Goal: Information Seeking & Learning: Learn about a topic

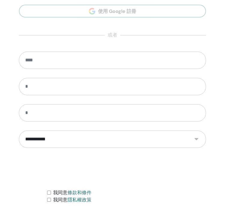
scroll to position [328, 0]
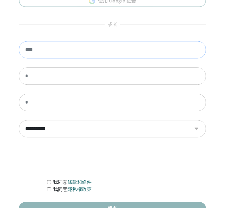
click at [80, 43] on input "email" at bounding box center [112, 49] width 187 height 17
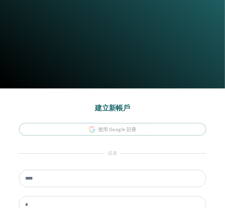
scroll to position [187, 0]
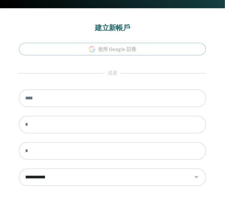
scroll to position [337, 0]
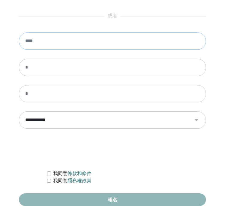
click at [62, 38] on input "email" at bounding box center [112, 40] width 187 height 17
type input "*"
type input "**********"
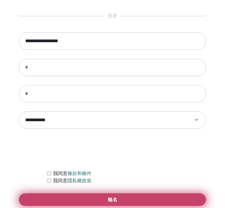
click at [100, 196] on button "報名" at bounding box center [112, 200] width 187 height 13
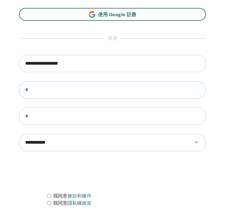
scroll to position [367, 0]
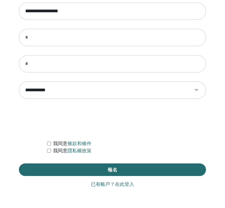
click at [123, 185] on font "已有帳戶？在此登入" at bounding box center [112, 185] width 43 height 6
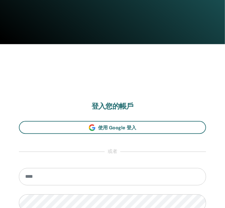
scroll to position [300, 0]
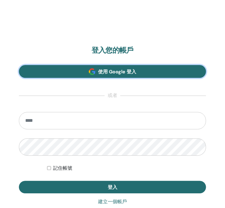
click at [114, 72] on font "使用 Google 登入" at bounding box center [117, 72] width 38 height 6
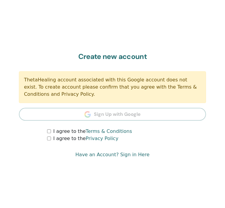
scroll to position [328, 0]
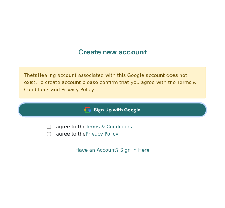
click at [112, 108] on span "Sign Up with Google" at bounding box center [117, 110] width 47 height 6
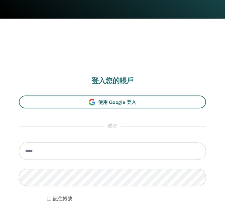
scroll to position [270, 0]
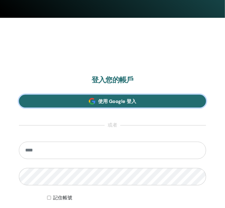
click at [111, 99] on font "使用 Google 登入" at bounding box center [117, 102] width 38 height 6
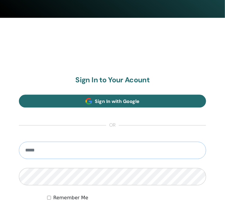
click at [71, 150] on input "email" at bounding box center [112, 150] width 187 height 17
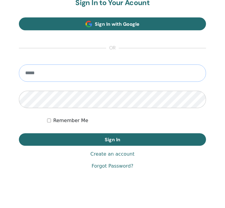
scroll to position [337, 0]
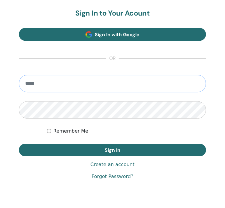
type input "*"
type input "**********"
click at [19, 144] on button "Sign In" at bounding box center [112, 150] width 187 height 13
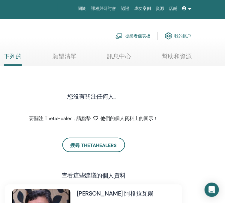
scroll to position [0, 135]
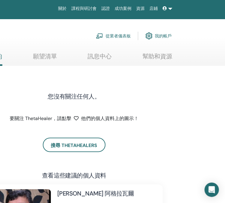
click at [160, 34] on font "我的帳戶" at bounding box center [163, 36] width 17 height 5
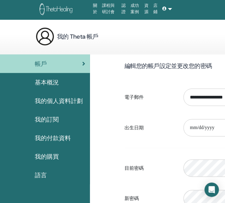
click at [57, 103] on font "我的個人資料計劃" at bounding box center [59, 101] width 48 height 8
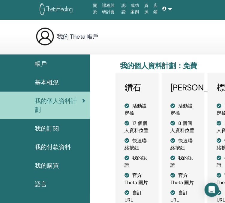
click at [55, 81] on font "基本概況" at bounding box center [47, 83] width 24 height 8
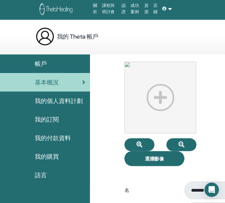
click at [55, 103] on font "我的個人資料計劃" at bounding box center [59, 101] width 48 height 8
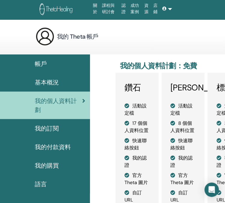
click at [53, 77] on link "基本概況" at bounding box center [45, 82] width 90 height 19
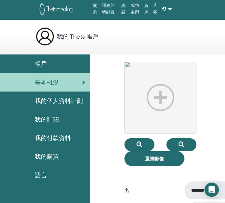
click at [52, 60] on div "帳戶" at bounding box center [45, 63] width 80 height 9
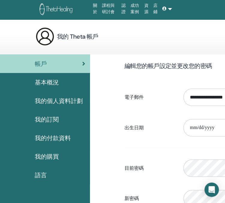
click at [125, 12] on font "認證" at bounding box center [123, 8] width 4 height 11
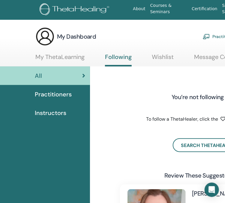
click at [50, 94] on span "Practitioners" at bounding box center [53, 94] width 37 height 9
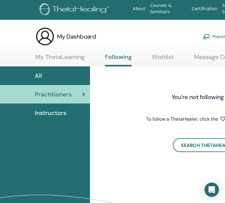
click at [46, 115] on span "Instructors" at bounding box center [50, 112] width 31 height 9
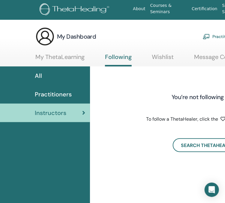
click at [47, 95] on span "Practitioners" at bounding box center [53, 94] width 37 height 9
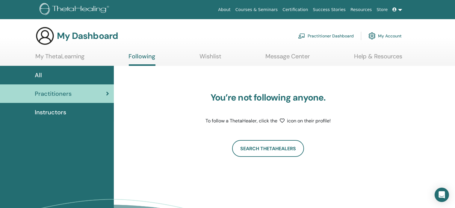
click at [42, 112] on span "Instructors" at bounding box center [50, 112] width 31 height 9
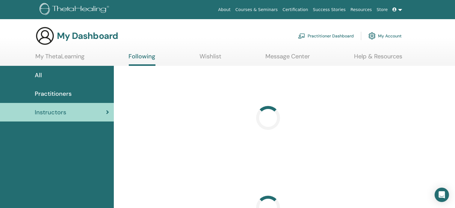
click at [396, 9] on icon at bounding box center [395, 9] width 4 height 4
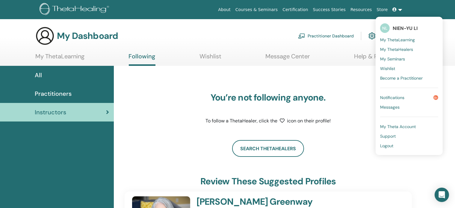
click at [396, 9] on icon at bounding box center [395, 9] width 4 height 4
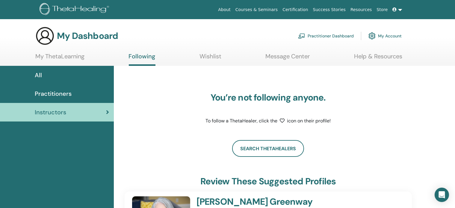
click at [73, 97] on div "Practitioners" at bounding box center [57, 93] width 104 height 9
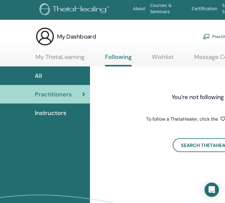
click at [64, 57] on link "My ThetaLearning" at bounding box center [59, 59] width 49 height 12
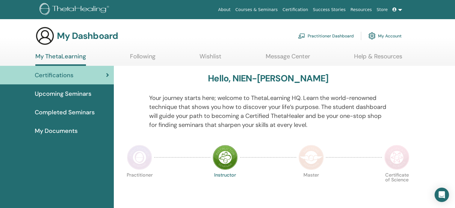
click at [70, 129] on span "My Documents" at bounding box center [56, 130] width 43 height 9
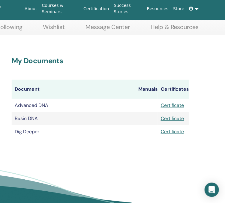
scroll to position [30, 111]
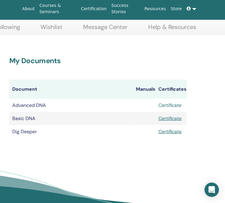
click at [169, 108] on link "Certificate" at bounding box center [169, 105] width 23 height 6
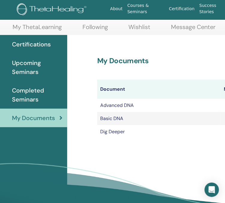
scroll to position [30, 0]
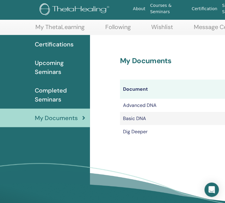
click at [50, 101] on span "Completed Seminars" at bounding box center [60, 95] width 50 height 18
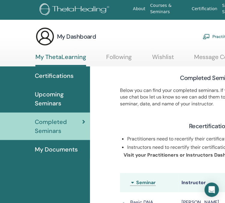
click at [61, 97] on span "Upcoming Seminars" at bounding box center [60, 99] width 50 height 18
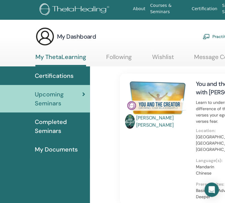
click at [49, 71] on span "Certifications" at bounding box center [54, 75] width 39 height 9
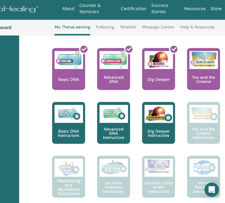
scroll to position [135, 71]
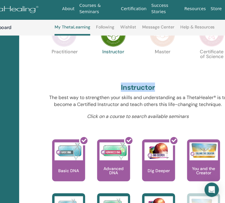
drag, startPoint x: 117, startPoint y: 88, endPoint x: 188, endPoint y: 106, distance: 73.5
click at [179, 111] on div "The best way to strengthen your skills and understanding as a ThetaHealer® is t…" at bounding box center [138, 103] width 186 height 18
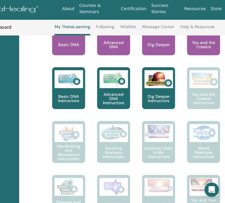
scroll to position [165, 71]
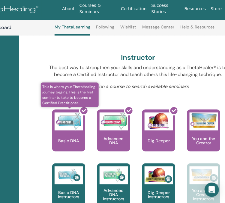
click at [75, 133] on div at bounding box center [72, 133] width 33 height 54
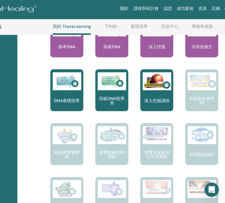
scroll to position [165, 73]
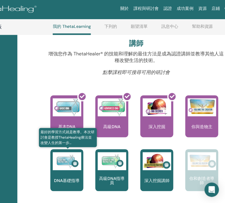
click at [66, 162] on img at bounding box center [67, 162] width 28 height 18
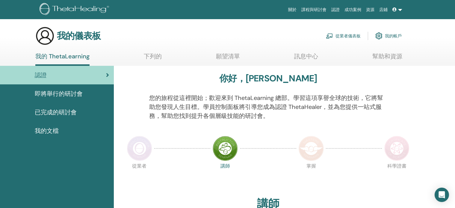
click at [59, 59] on font "我的 ThetaLearning" at bounding box center [62, 56] width 54 height 8
click at [337, 7] on font "認證" at bounding box center [336, 9] width 8 height 5
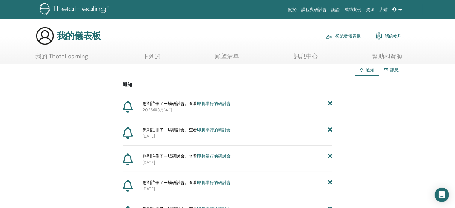
click at [215, 102] on font "即將舉行的研討會" at bounding box center [214, 103] width 34 height 5
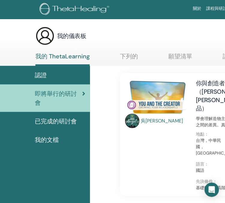
click at [169, 36] on div "我的儀表板 從業者儀表板 我的帳戶" at bounding box center [170, 35] width 271 height 19
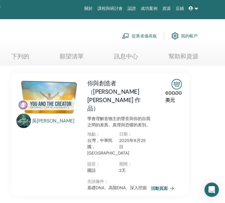
scroll to position [0, 82]
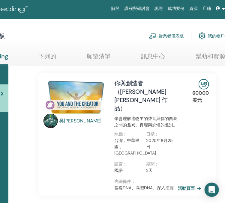
click at [208, 30] on link "我的帳戶" at bounding box center [211, 35] width 26 height 13
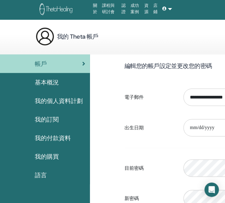
click at [124, 11] on font "認證" at bounding box center [123, 8] width 4 height 11
click at [123, 12] on font "認證" at bounding box center [123, 8] width 4 height 11
click at [122, 9] on font "認證" at bounding box center [123, 8] width 4 height 11
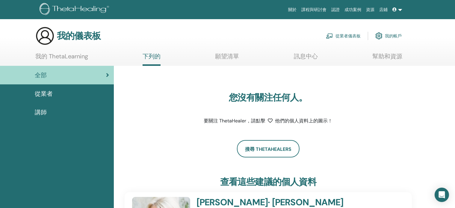
click at [47, 108] on link "講師" at bounding box center [57, 112] width 114 height 19
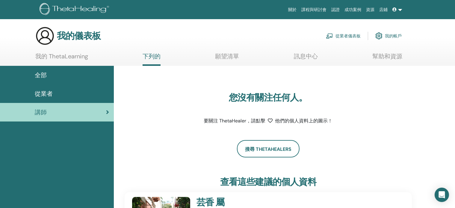
click at [335, 14] on link "認證" at bounding box center [335, 9] width 13 height 11
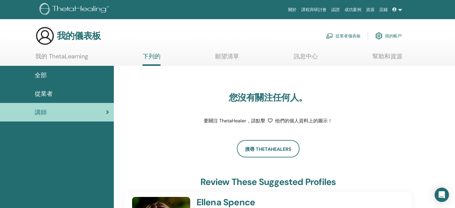
click at [340, 7] on font "認證" at bounding box center [336, 9] width 8 height 5
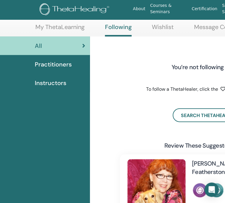
scroll to position [29, 0]
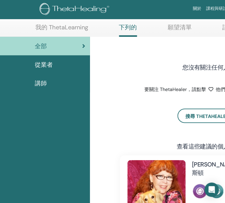
click at [126, 65] on div "您沒有關注任何人。 要關注 ThetaHealer，請點擊 他們的個人資料上的圖示！" at bounding box center [208, 69] width 177 height 50
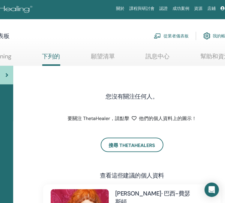
scroll to position [0, 135]
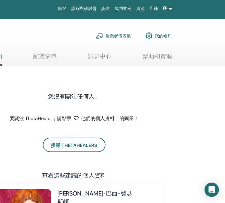
click at [151, 36] on img at bounding box center [148, 36] width 7 height 10
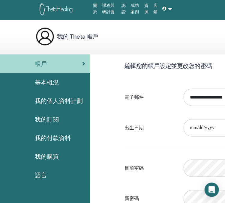
click at [123, 9] on link "認證" at bounding box center [123, 8] width 9 height 17
click at [59, 99] on font "我的個人資料計劃" at bounding box center [59, 101] width 48 height 8
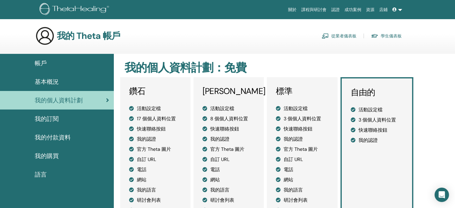
click at [44, 60] on font "帳戶" at bounding box center [41, 63] width 12 height 8
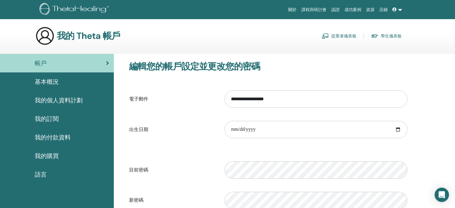
click at [55, 86] on span "基本概況" at bounding box center [47, 81] width 24 height 9
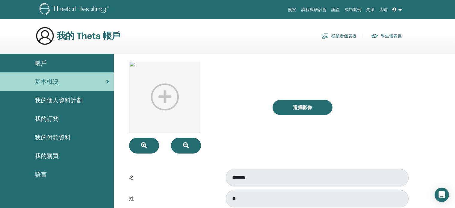
click at [315, 10] on font "課程與研討會" at bounding box center [314, 9] width 25 height 5
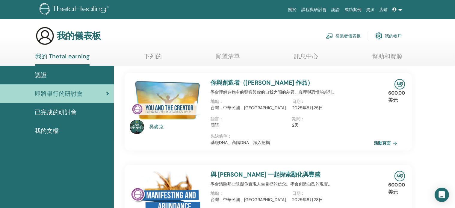
click at [49, 110] on font "已完成的研討會" at bounding box center [56, 112] width 42 height 8
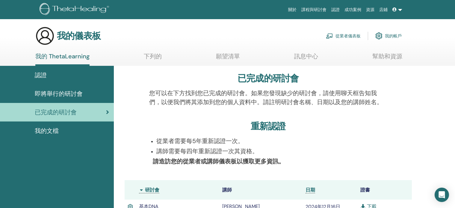
click at [41, 79] on font "認證" at bounding box center [41, 75] width 12 height 8
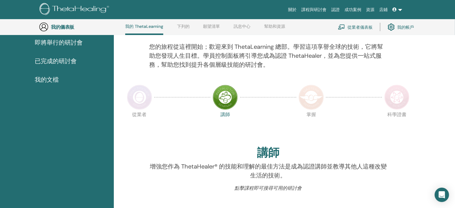
scroll to position [165, 0]
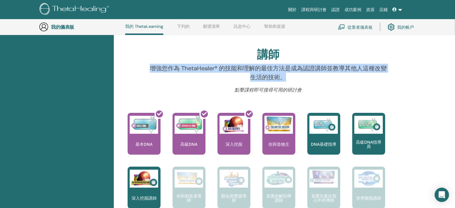
drag, startPoint x: 141, startPoint y: 66, endPoint x: 359, endPoint y: 79, distance: 218.3
click at [359, 79] on div "增強您作為 ThetaHealer® 的技能和理解的最佳方法是成為認證講師並教導其他人這種改變生活的技術。" at bounding box center [268, 75] width 296 height 23
click at [302, 80] on p "增強您作為 ThetaHealer® 的技能和理解的最佳方法是成為認證講師並教導其他人這種改變生活的技術。" at bounding box center [268, 73] width 238 height 18
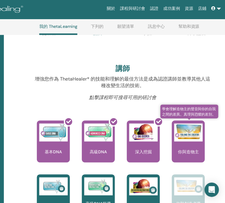
scroll to position [150, 86]
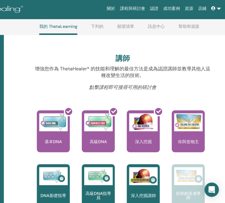
click at [96, 28] on font "下列的" at bounding box center [97, 26] width 13 height 5
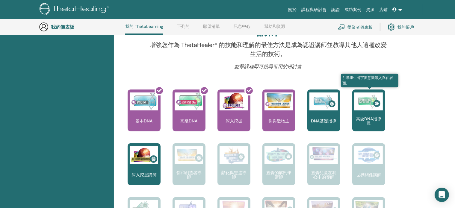
scroll to position [190, 0]
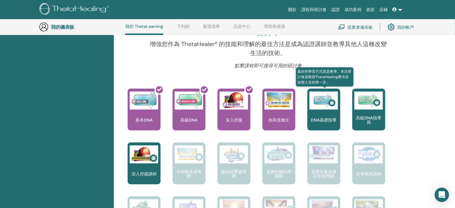
click at [332, 117] on font "DNA基礎指導" at bounding box center [323, 119] width 25 height 5
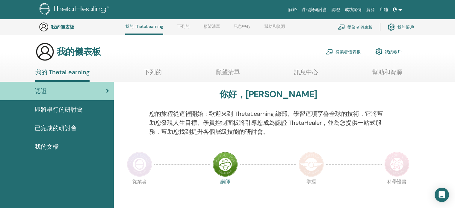
scroll to position [189, 0]
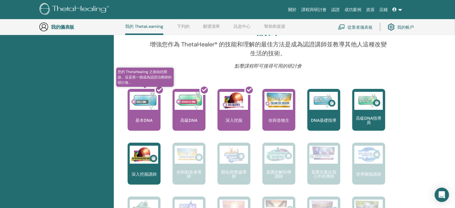
click at [141, 114] on div at bounding box center [147, 112] width 33 height 54
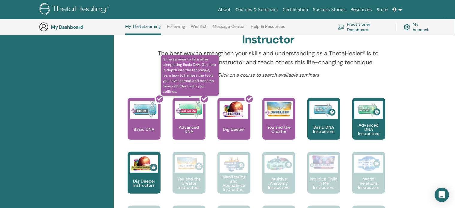
scroll to position [189, 0]
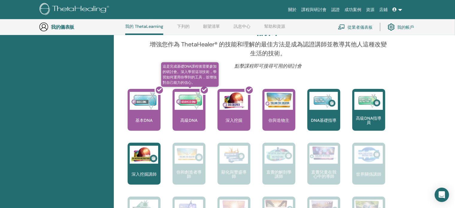
click at [189, 116] on div at bounding box center [192, 112] width 33 height 54
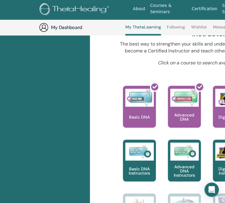
scroll to position [189, 0]
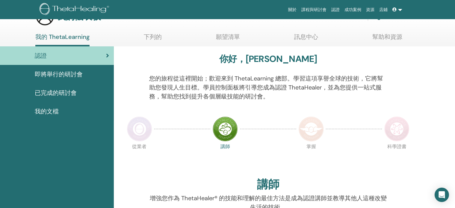
scroll to position [30, 0]
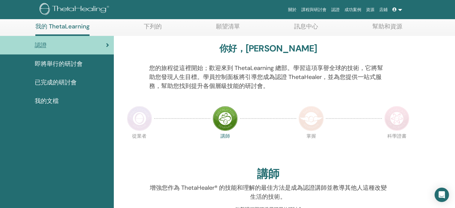
click at [56, 98] on font "我的文檔" at bounding box center [47, 101] width 24 height 8
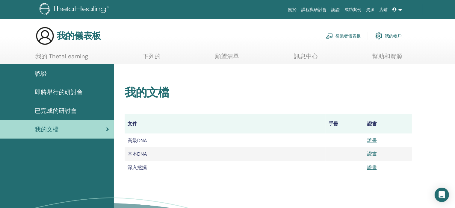
click at [65, 111] on font "已完成的研討會" at bounding box center [56, 111] width 42 height 8
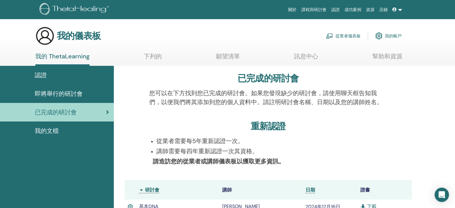
click at [71, 95] on font "即將舉行的研討會" at bounding box center [59, 94] width 48 height 8
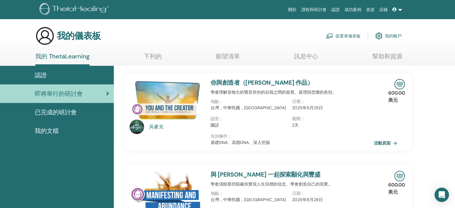
click at [57, 75] on div "認證" at bounding box center [57, 75] width 104 height 9
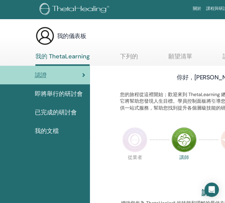
click at [43, 130] on font "我的文檔" at bounding box center [47, 131] width 24 height 8
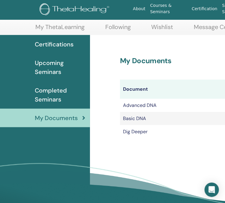
scroll to position [31, 0]
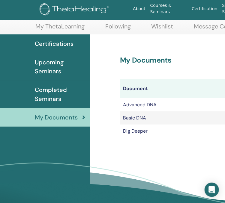
click at [105, 44] on div "My Documents Document Manuals Certificates Advanced DNA Certificate Basic DNA C…" at bounding box center [225, 128] width 270 height 188
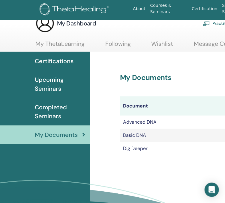
scroll to position [0, 0]
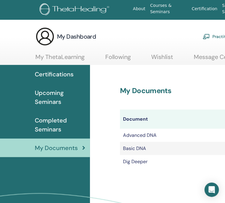
click at [111, 78] on div "My Documents Document Manuals Certificates Advanced DNA Certificate Basic DNA C…" at bounding box center [225, 159] width 270 height 188
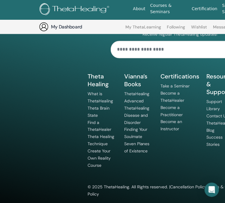
scroll to position [251, 0]
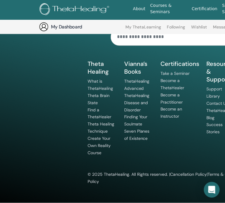
click at [211, 192] on icon "Open Intercom Messenger" at bounding box center [212, 190] width 8 height 8
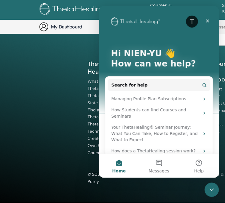
scroll to position [0, 0]
click at [187, 21] on div "T" at bounding box center [192, 21] width 12 height 12
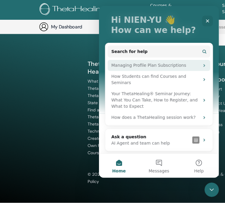
scroll to position [34, 0]
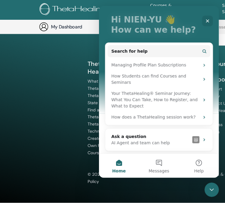
click at [54, 94] on footer "Subscribe to Our Newsletter Receive regular ThetaHealing updates! Theta Healing…" at bounding box center [180, 82] width 360 height 241
click at [206, 18] on icon "Close" at bounding box center [207, 20] width 5 height 5
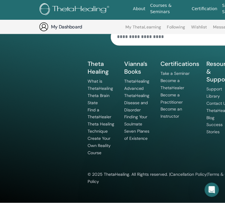
scroll to position [0, 0]
click at [35, 79] on footer "Subscribe to Our Newsletter Receive regular ThetaHealing updates! Theta Healing…" at bounding box center [180, 82] width 360 height 241
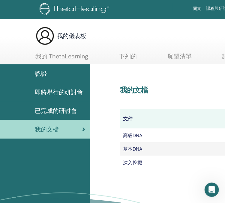
click at [50, 152] on div "認證 即將舉行的研討會 已完成的研討會 我的文檔" at bounding box center [45, 158] width 90 height 188
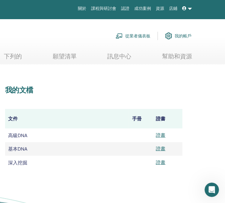
scroll to position [0, 120]
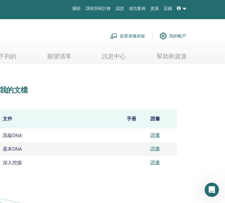
click at [143, 11] on font "成功案例" at bounding box center [137, 8] width 17 height 5
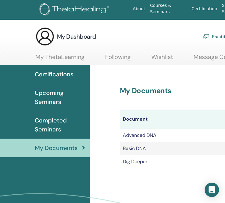
scroll to position [0, 92]
